Goal: Find specific page/section: Find specific page/section

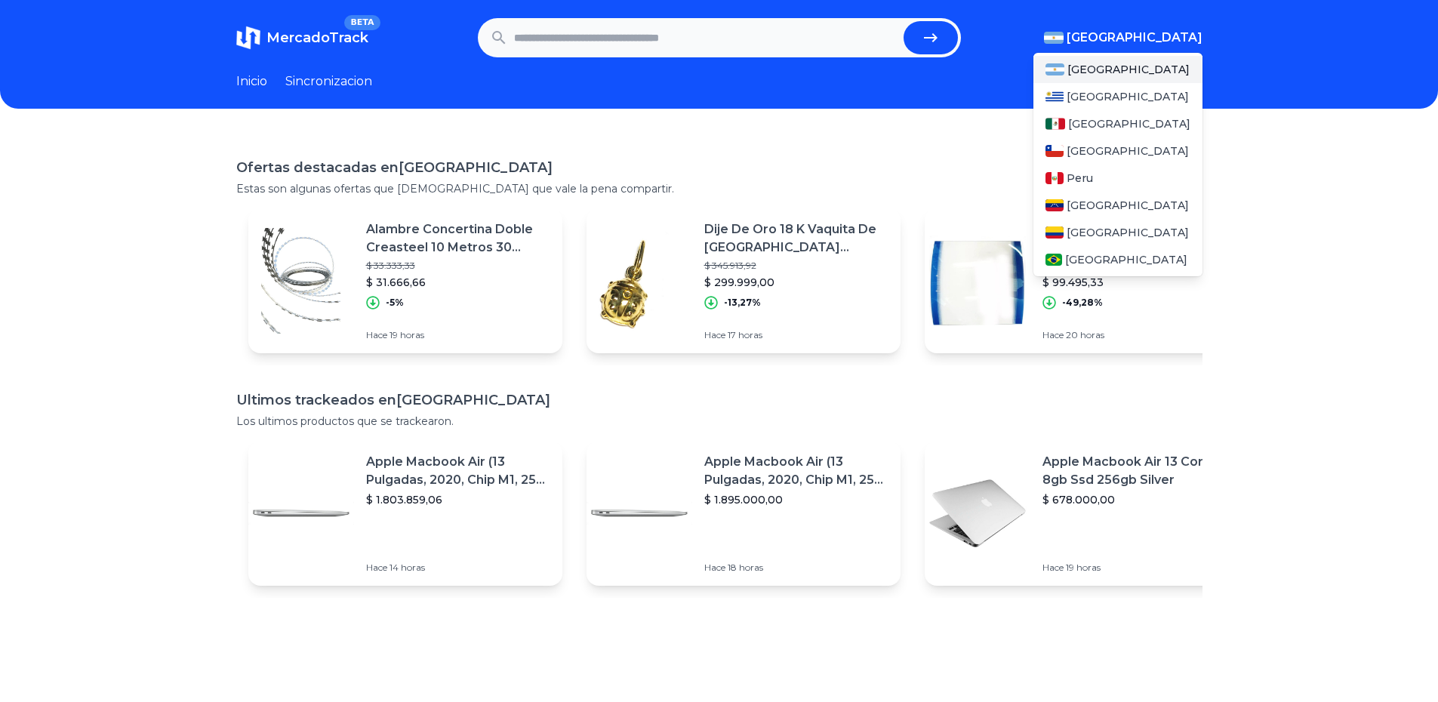
click at [1063, 37] on img "button" at bounding box center [1054, 38] width 20 height 12
click at [1094, 120] on span "[GEOGRAPHIC_DATA]" at bounding box center [1129, 123] width 122 height 15
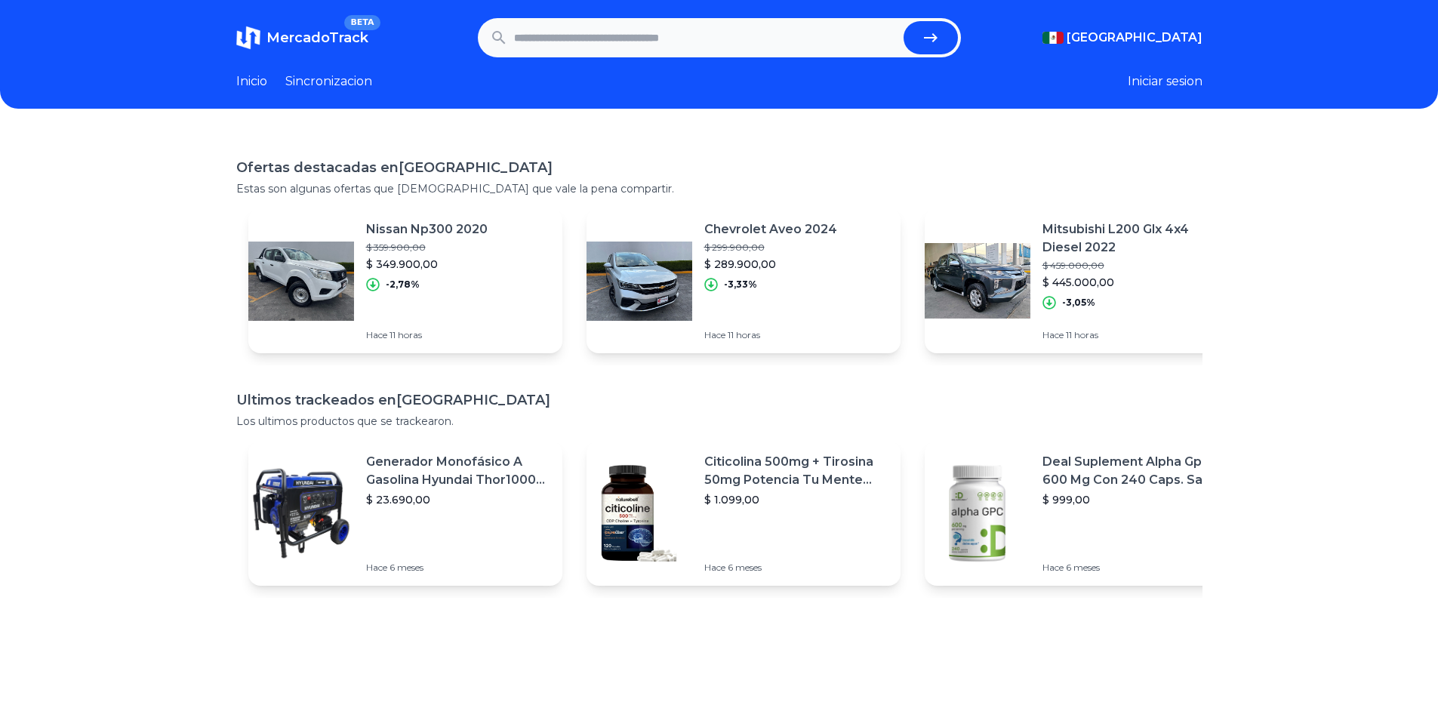
click at [1278, 176] on div "Ofertas destacadas en Mexico Estas son algunas ofertas que creemos que vale la …" at bounding box center [719, 484] width 1438 height 702
click at [660, 64] on header "MercadoTrack BETA Mexico Argentina Uruguay Mexico Chile Peru Venezuela Colombia…" at bounding box center [719, 54] width 1438 height 109
click at [665, 32] on input "text" at bounding box center [705, 37] width 383 height 33
type input "**********"
click at [903, 21] on button "submit" at bounding box center [930, 37] width 54 height 33
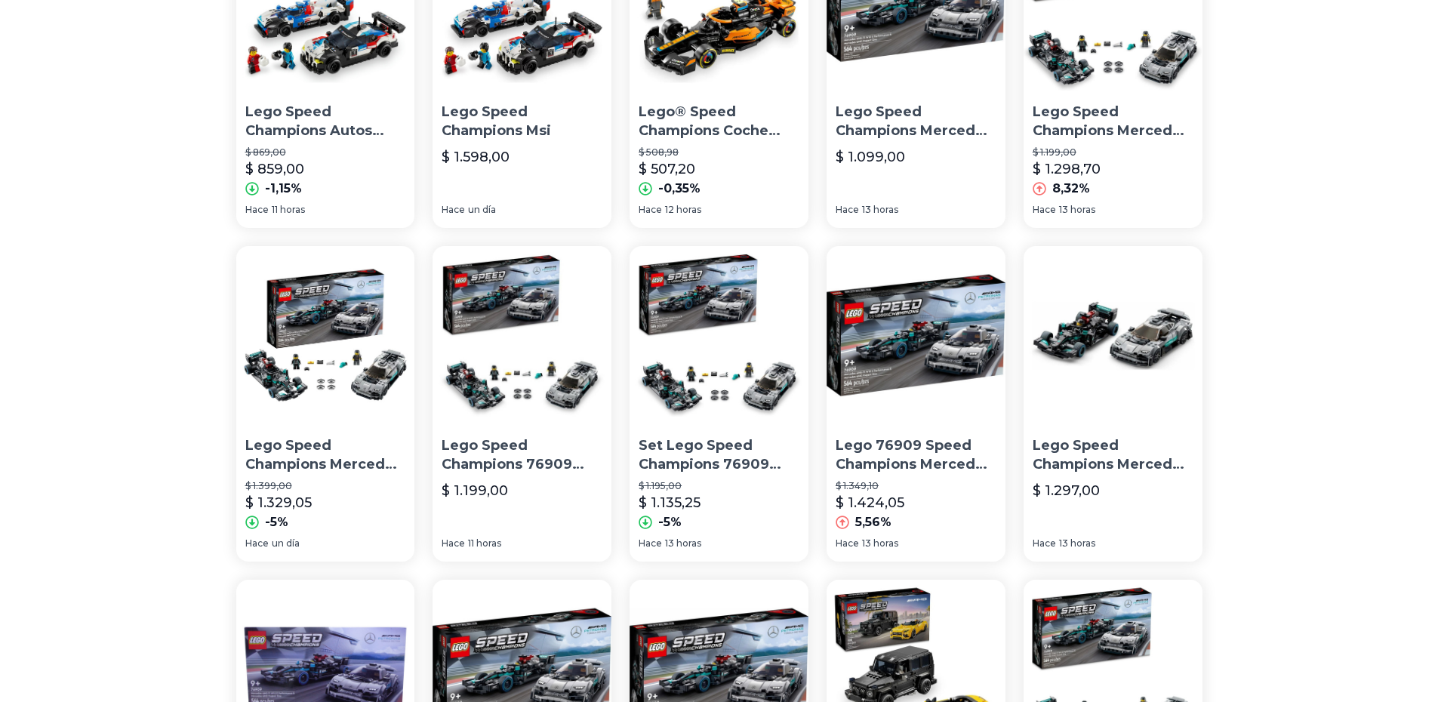
scroll to position [479, 0]
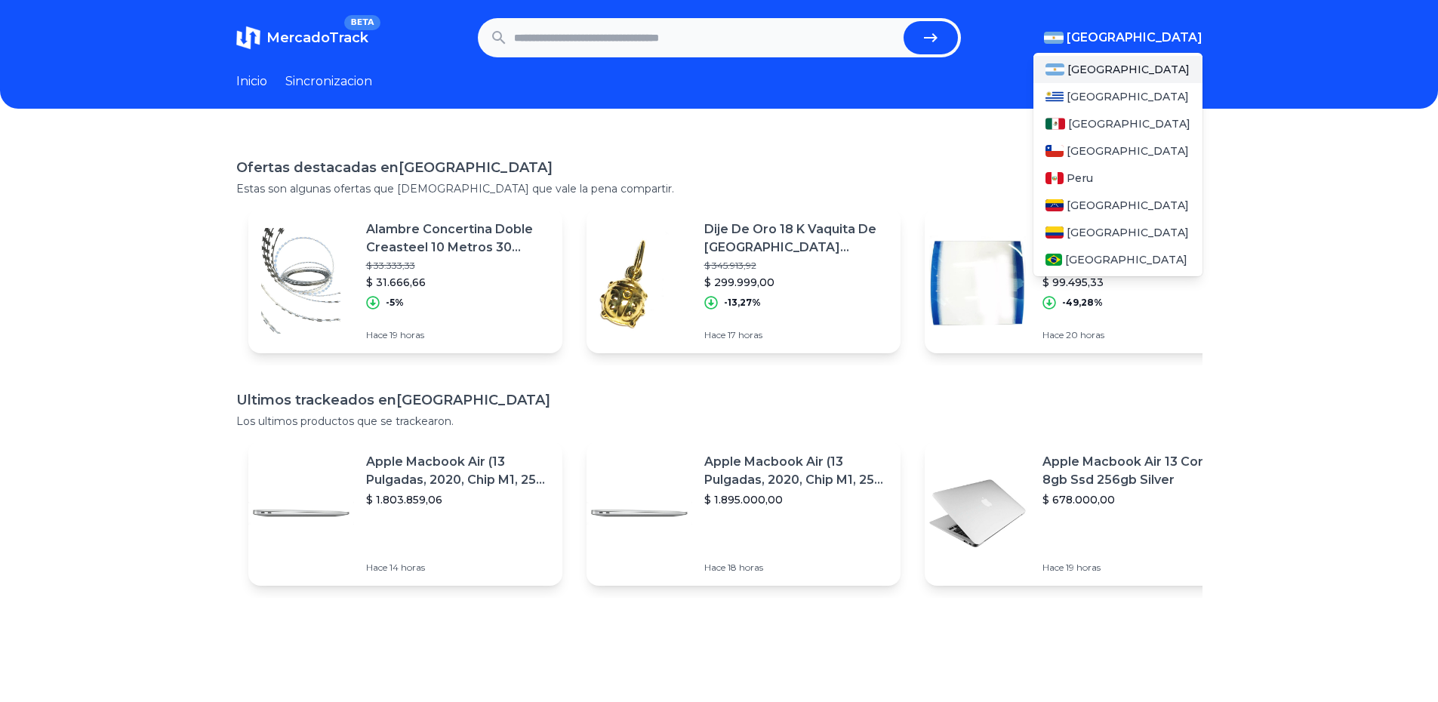
click at [1161, 42] on span "[GEOGRAPHIC_DATA]" at bounding box center [1134, 38] width 136 height 18
click at [1063, 140] on div "[GEOGRAPHIC_DATA]" at bounding box center [1117, 150] width 169 height 27
click at [1073, 122] on div "[GEOGRAPHIC_DATA]" at bounding box center [1117, 123] width 169 height 27
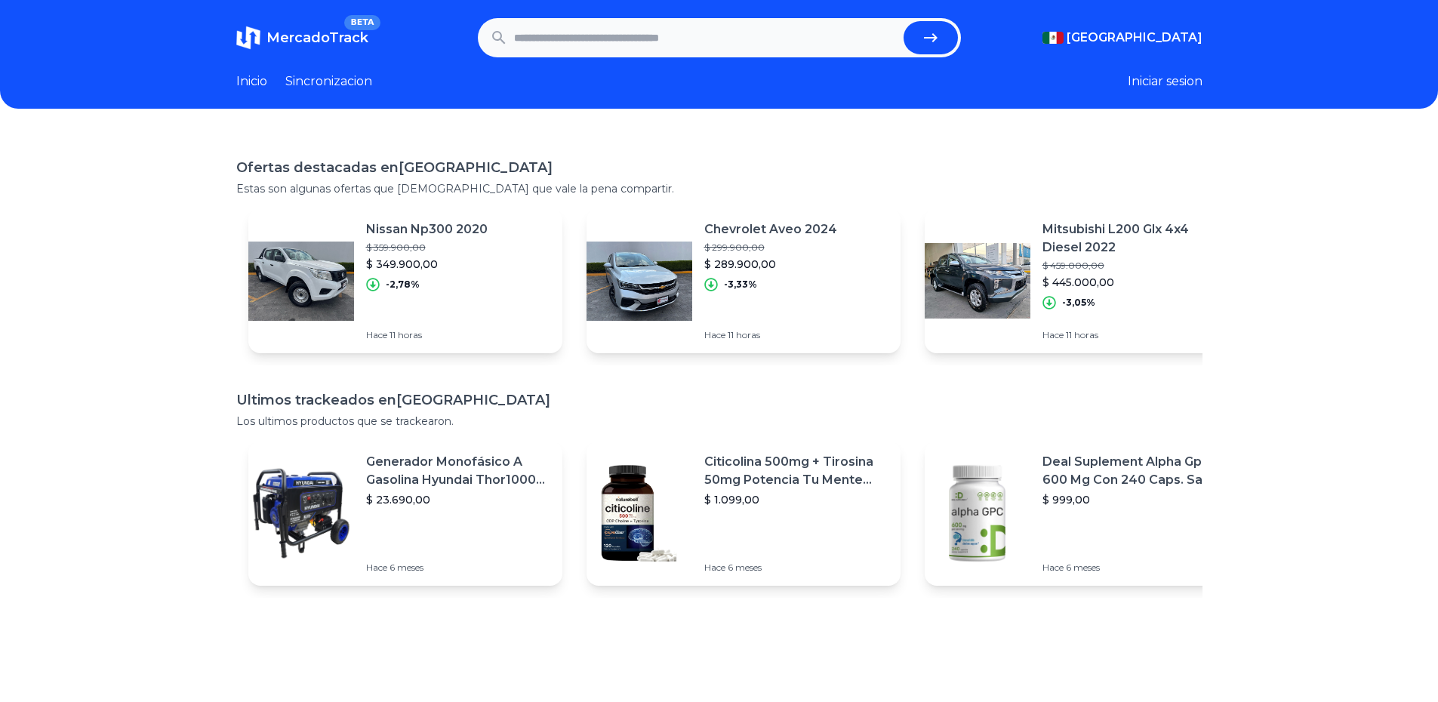
click at [1380, 253] on div "Ofertas destacadas en [GEOGRAPHIC_DATA] Estas son algunas ofertas que [DEMOGRAP…" at bounding box center [719, 484] width 1438 height 702
click at [603, 45] on input "text" at bounding box center [705, 37] width 383 height 33
click at [242, 78] on link "Inicio" at bounding box center [251, 81] width 31 height 18
click at [318, 88] on link "Sincronizacion" at bounding box center [328, 81] width 87 height 18
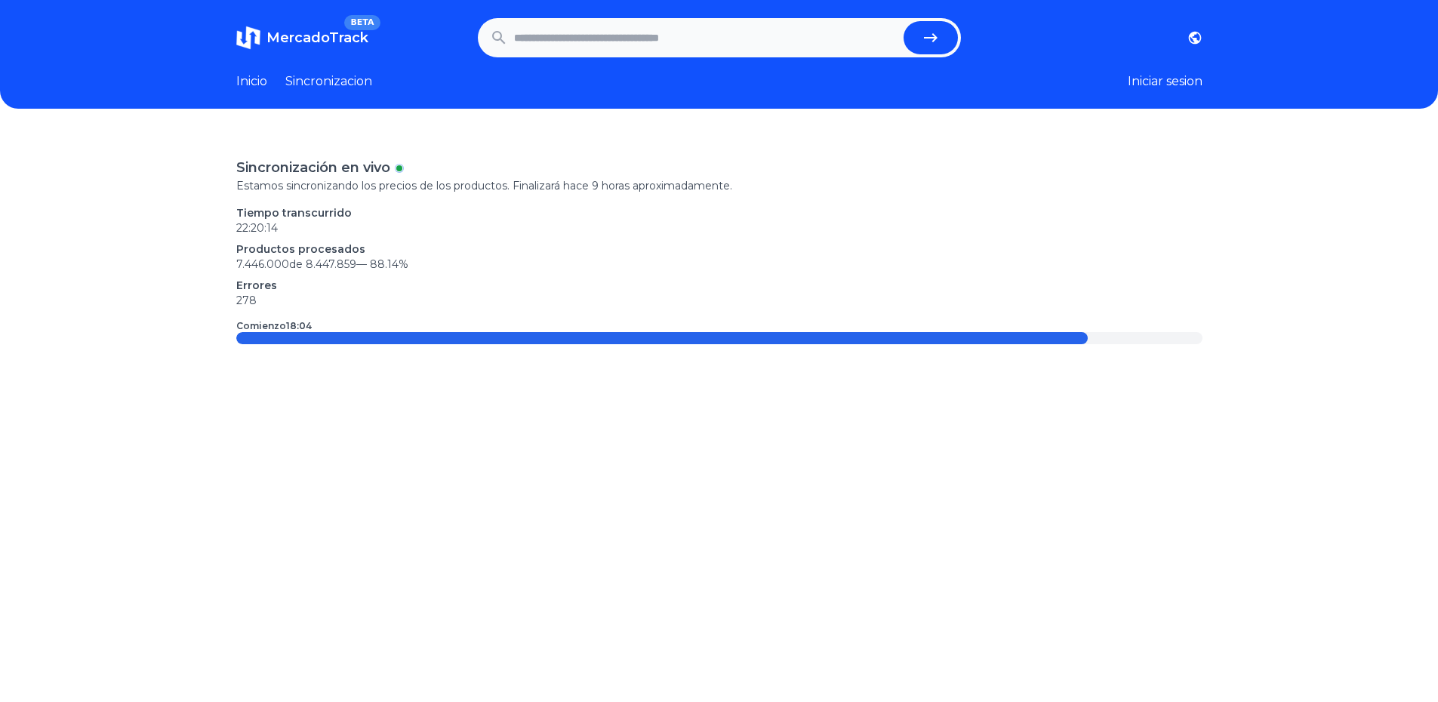
click at [598, 62] on header "MercadoTrack BETA [GEOGRAPHIC_DATA] [GEOGRAPHIC_DATA] [GEOGRAPHIC_DATA] [GEOGRA…" at bounding box center [719, 54] width 1438 height 109
click at [609, 44] on input "text" at bounding box center [705, 37] width 383 height 33
paste input "**********"
type input "**********"
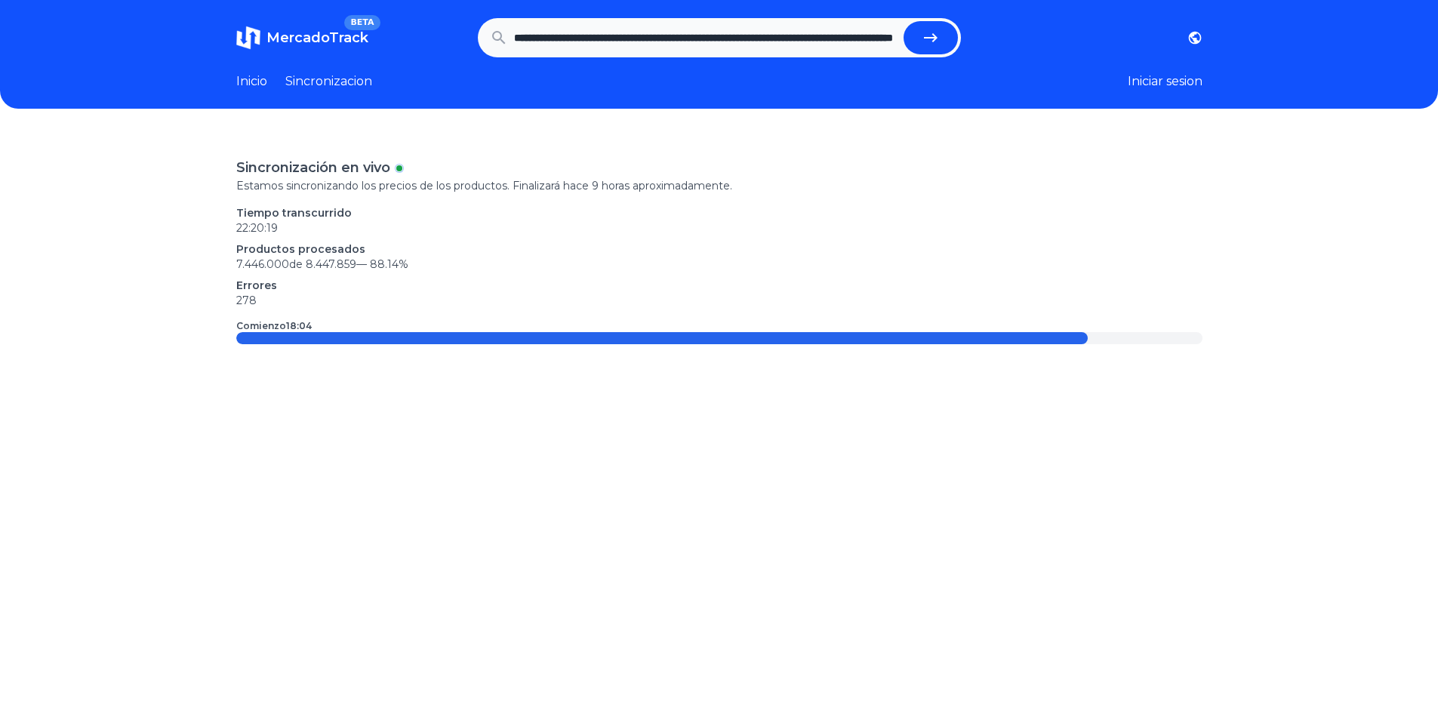
scroll to position [0, 0]
click at [940, 27] on button "submit" at bounding box center [930, 37] width 54 height 33
